Goal: Information Seeking & Learning: Learn about a topic

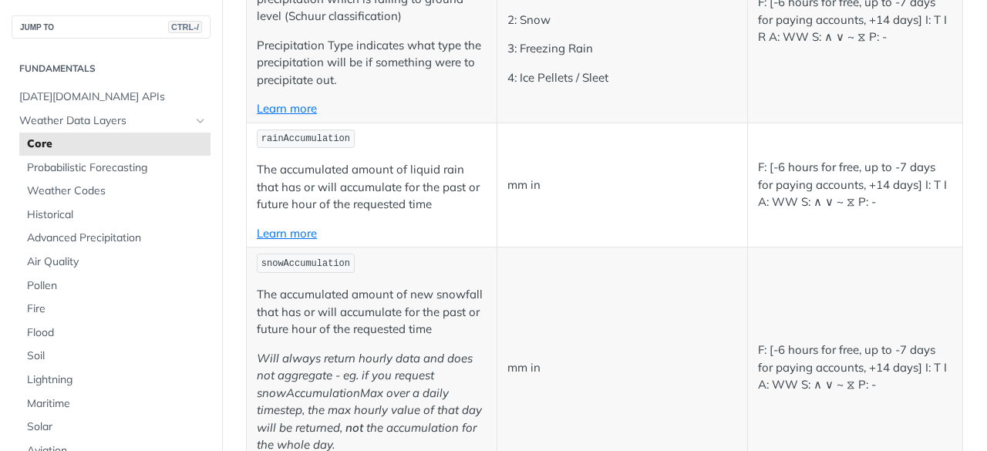
scroll to position [3870, 0]
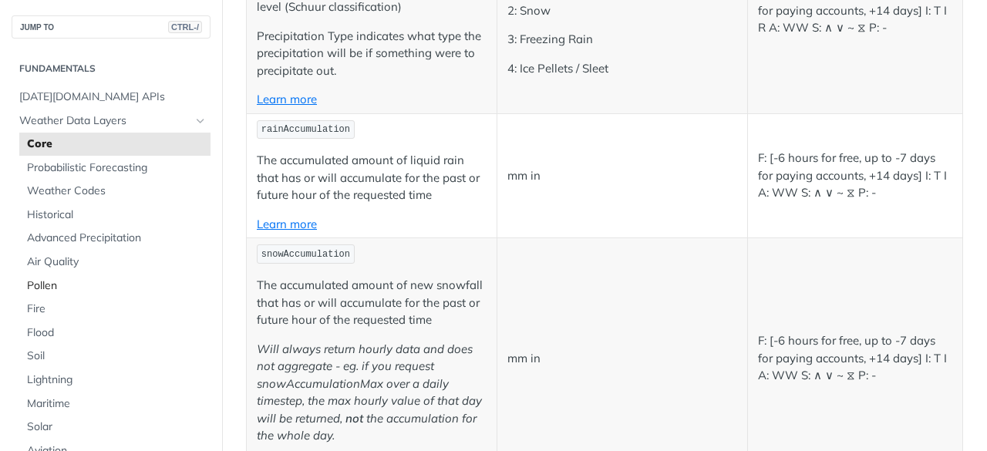
click at [52, 286] on span "Pollen" at bounding box center [117, 285] width 180 height 15
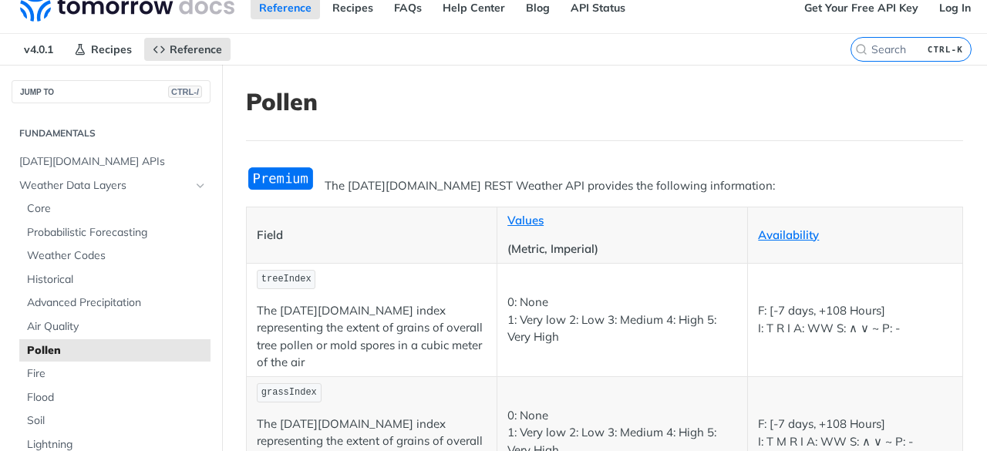
scroll to position [22, 0]
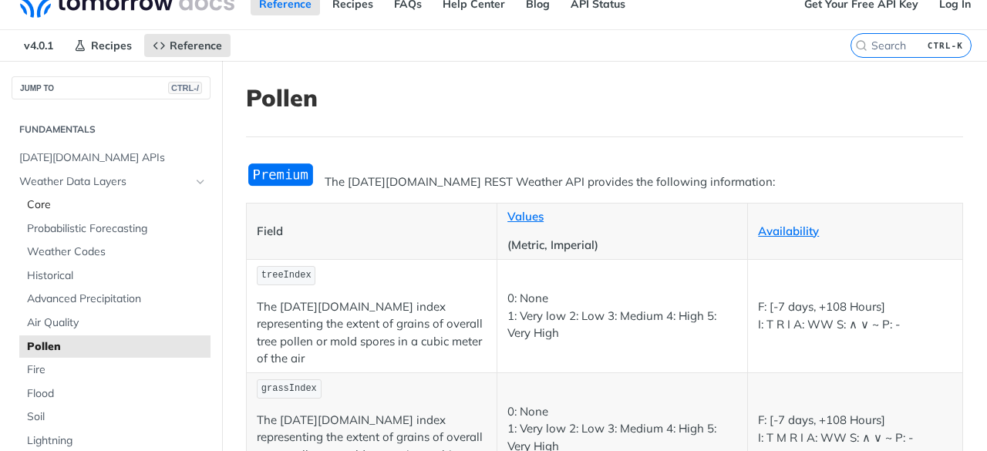
click at [84, 197] on span "Core" at bounding box center [117, 204] width 180 height 15
